Goal: Task Accomplishment & Management: Use online tool/utility

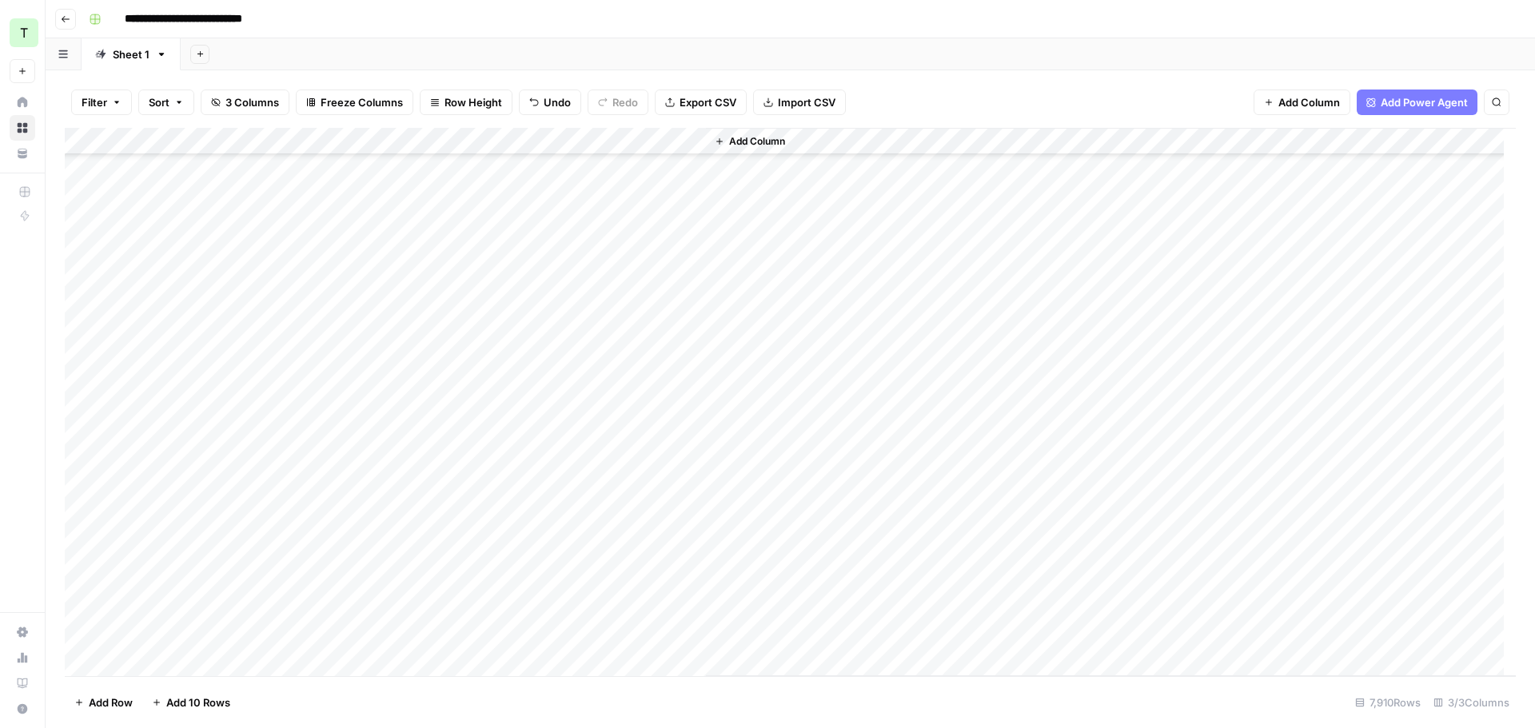
scroll to position [213701, 0]
click at [1195, 50] on div "Add Sheet" at bounding box center [907, 54] width 1253 height 32
click at [795, 162] on div "Add Column" at bounding box center [790, 402] width 1451 height 548
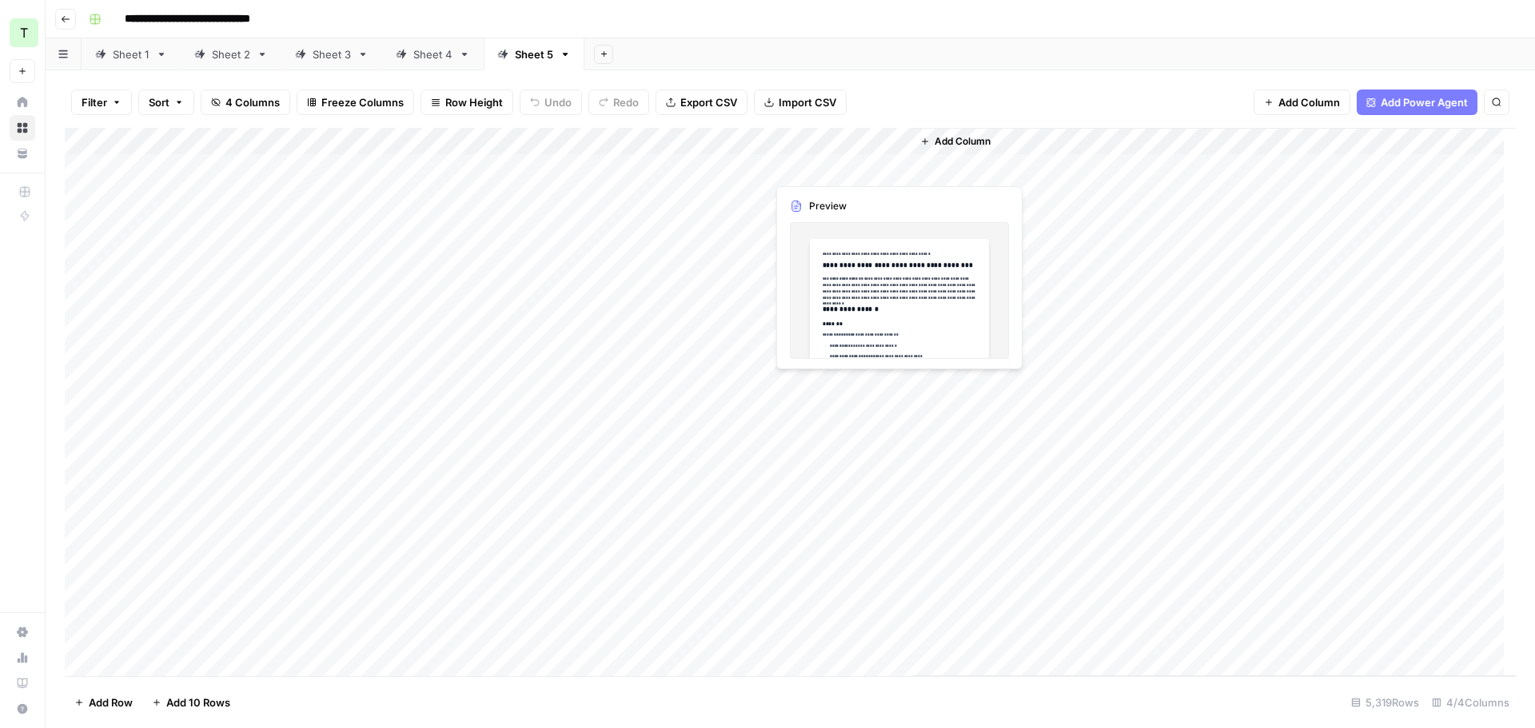
click at [809, 163] on div "Add Column" at bounding box center [790, 402] width 1451 height 548
click at [825, 58] on div "Add Sheet" at bounding box center [1059, 54] width 950 height 32
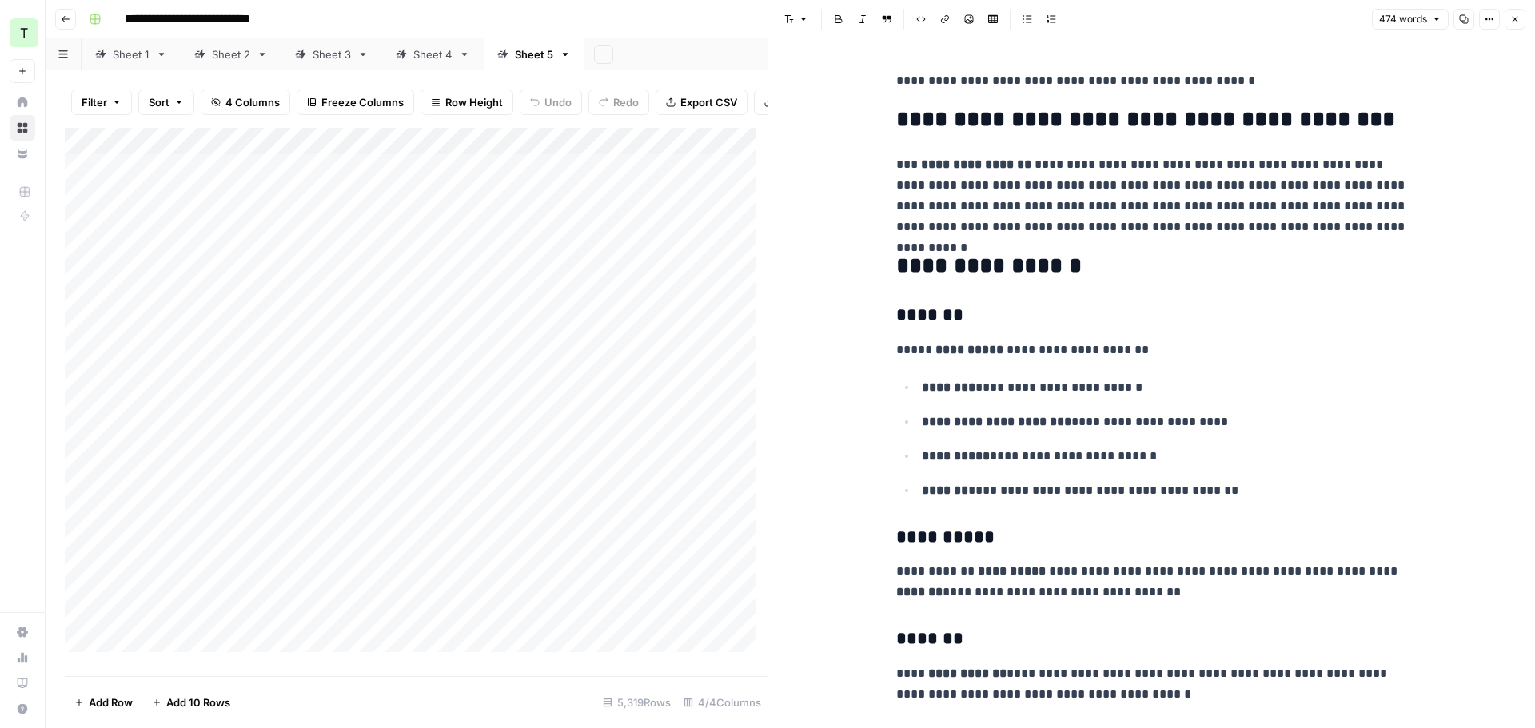
click at [1516, 18] on icon "button" at bounding box center [1515, 20] width 6 height 6
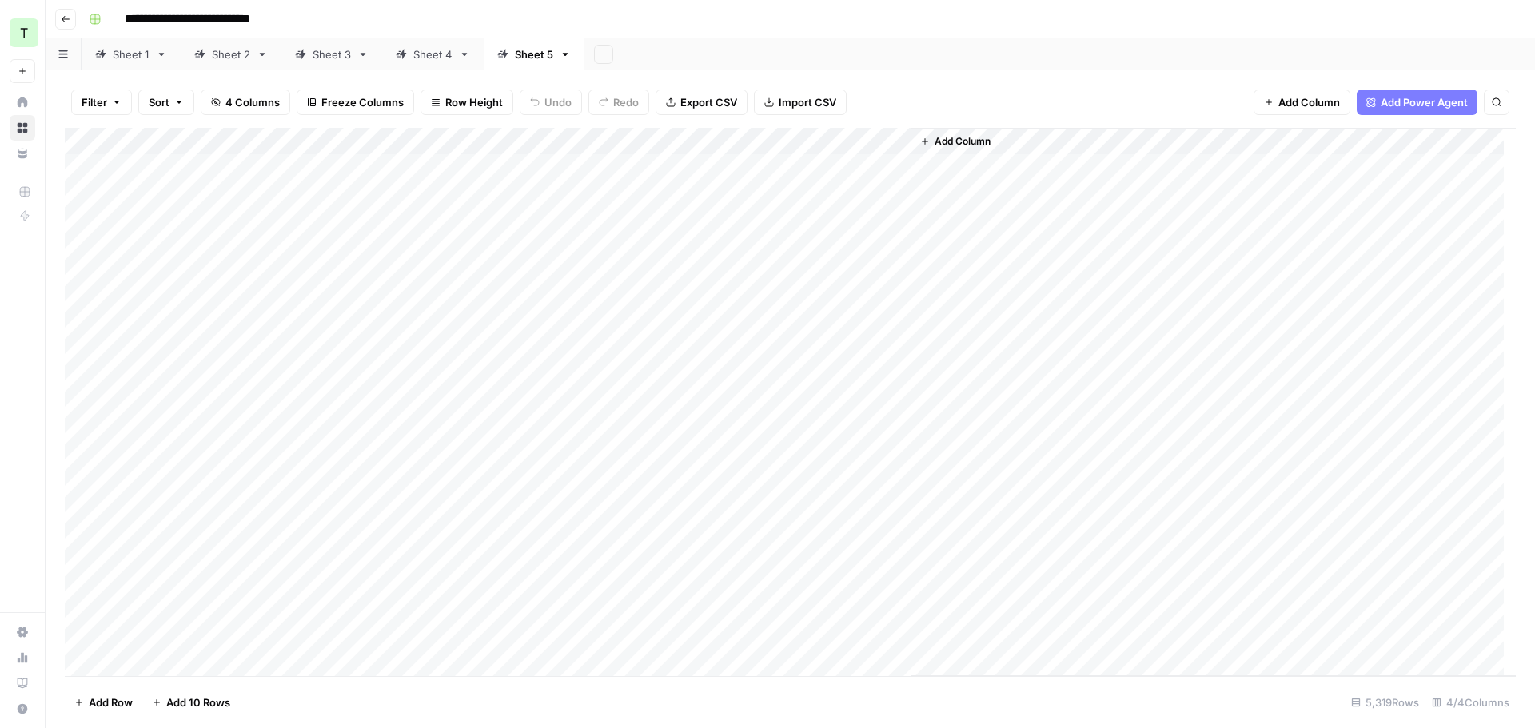
click at [687, 157] on div "Add Column" at bounding box center [790, 402] width 1451 height 548
click at [686, 162] on div "Add Column" at bounding box center [790, 402] width 1451 height 548
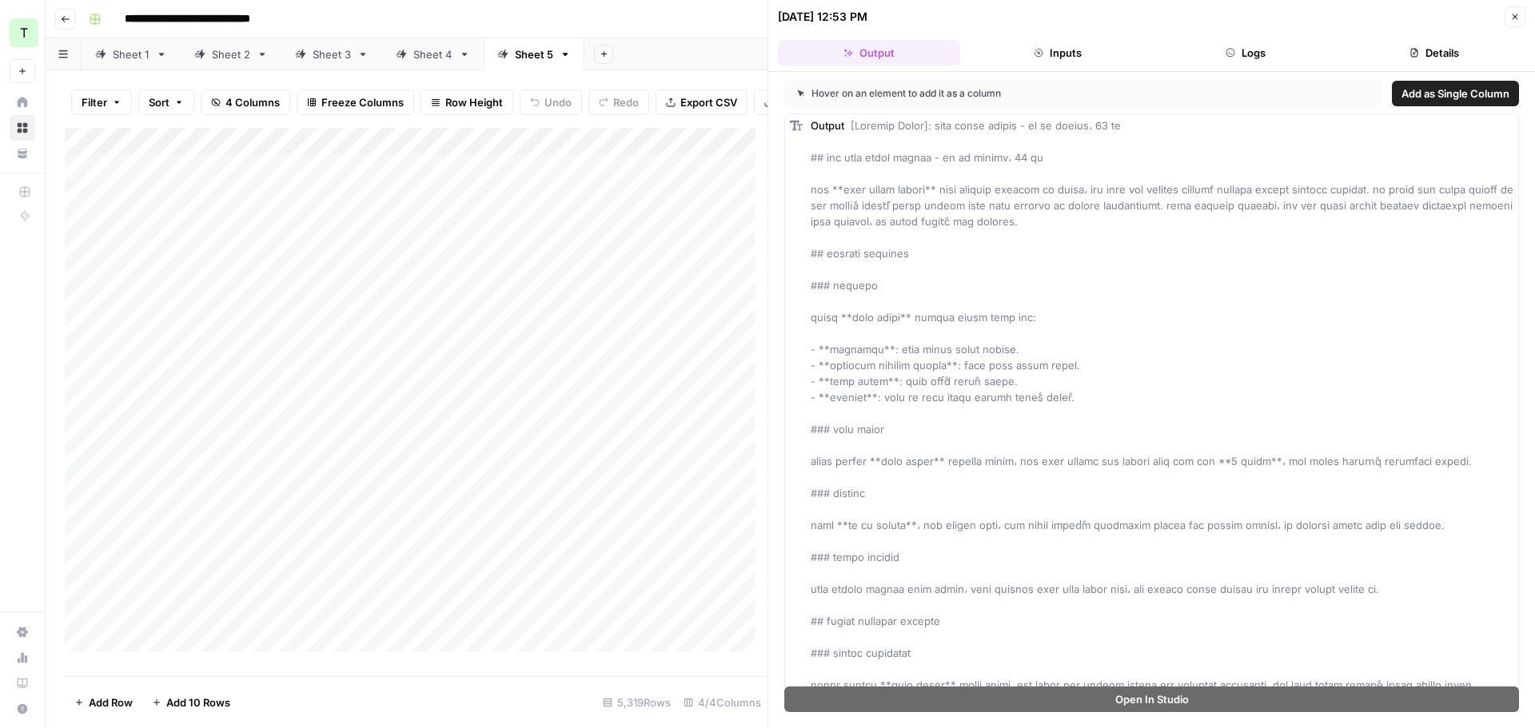
click at [1256, 59] on button "Logs" at bounding box center [1246, 53] width 182 height 26
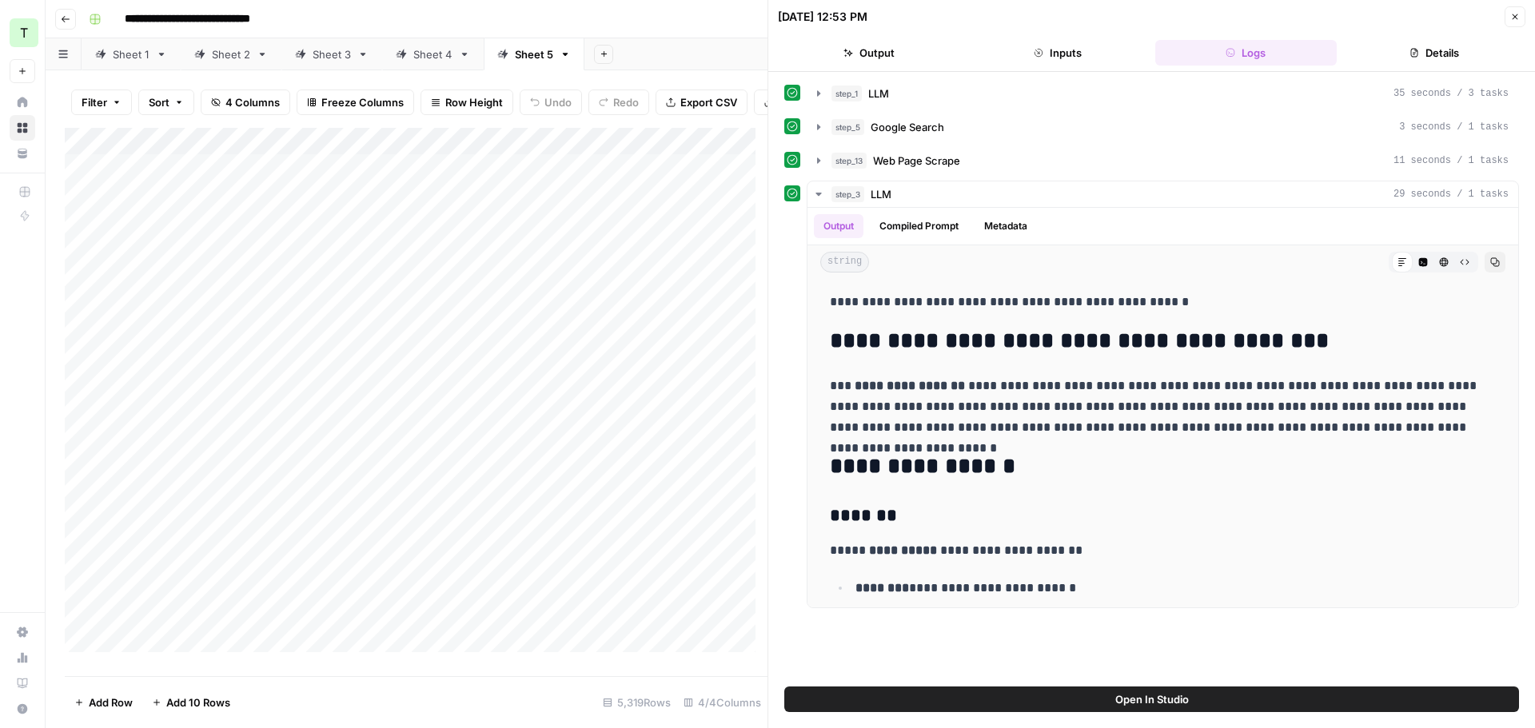
click at [1514, 16] on icon "button" at bounding box center [1515, 17] width 6 height 6
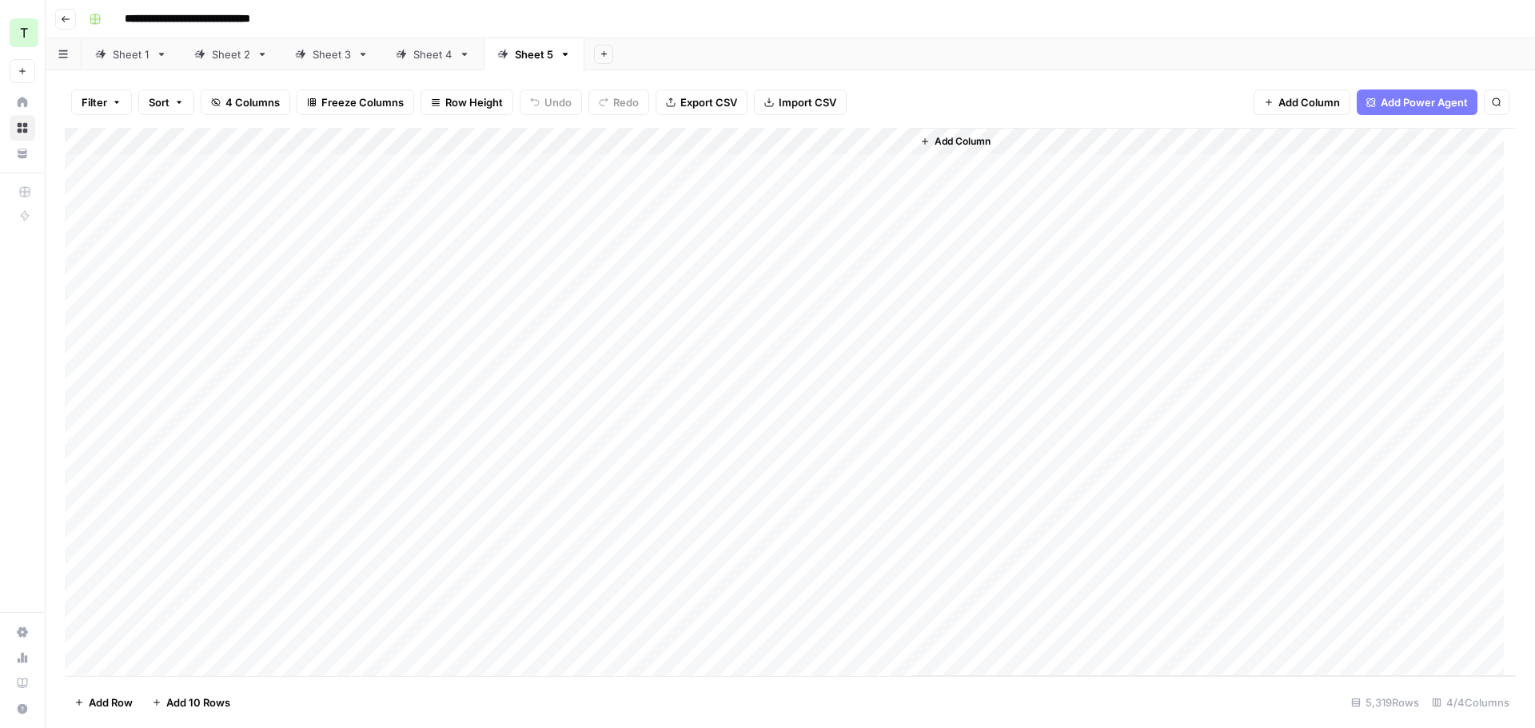
click at [1178, 59] on div "Add Sheet" at bounding box center [1059, 54] width 950 height 32
